Goal: Task Accomplishment & Management: Use online tool/utility

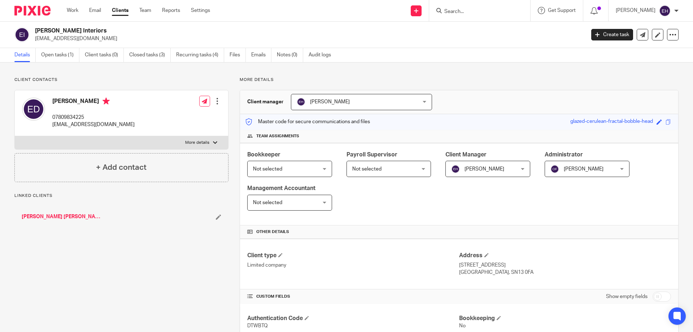
scroll to position [289, 0]
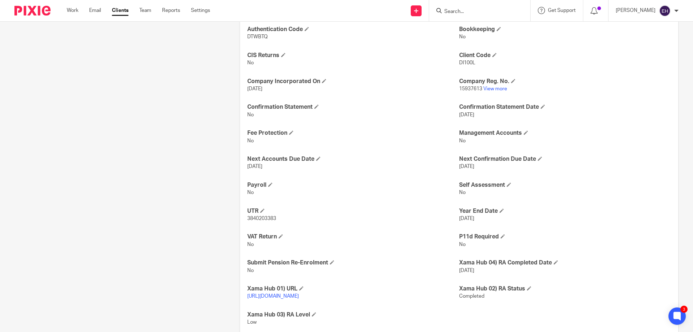
click at [498, 10] on input "Search" at bounding box center [475, 12] width 65 height 6
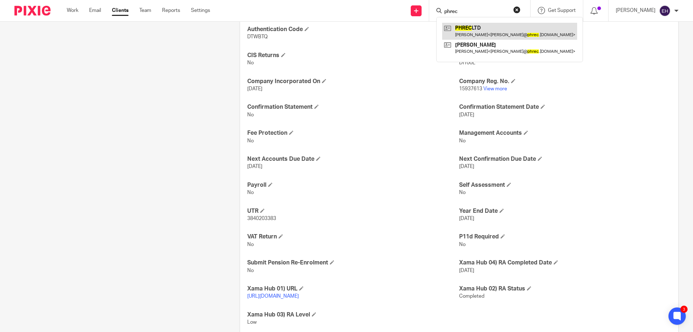
type input "phrec"
click at [486, 27] on link at bounding box center [509, 31] width 135 height 17
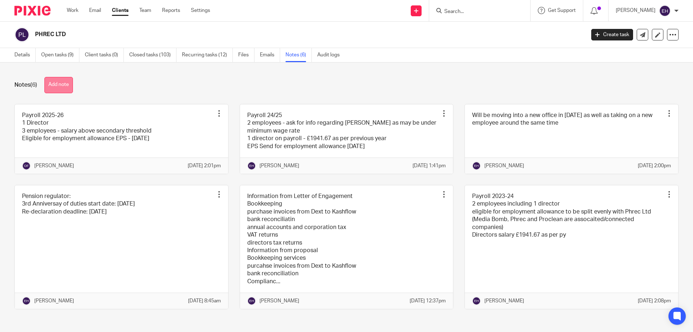
drag, startPoint x: 0, startPoint y: 0, endPoint x: 54, endPoint y: 90, distance: 104.7
click at [54, 90] on button "Add note" at bounding box center [58, 85] width 28 height 16
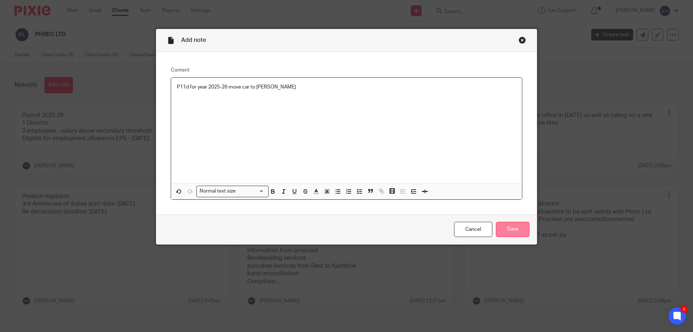
click at [509, 232] on input "Save" at bounding box center [513, 230] width 34 height 16
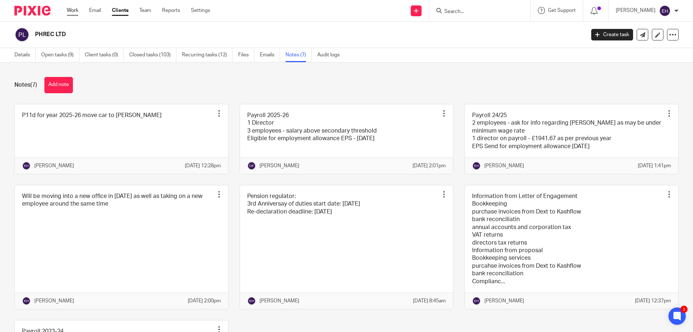
click at [73, 12] on link "Work" at bounding box center [73, 10] width 12 height 7
